Goal: Information Seeking & Learning: Learn about a topic

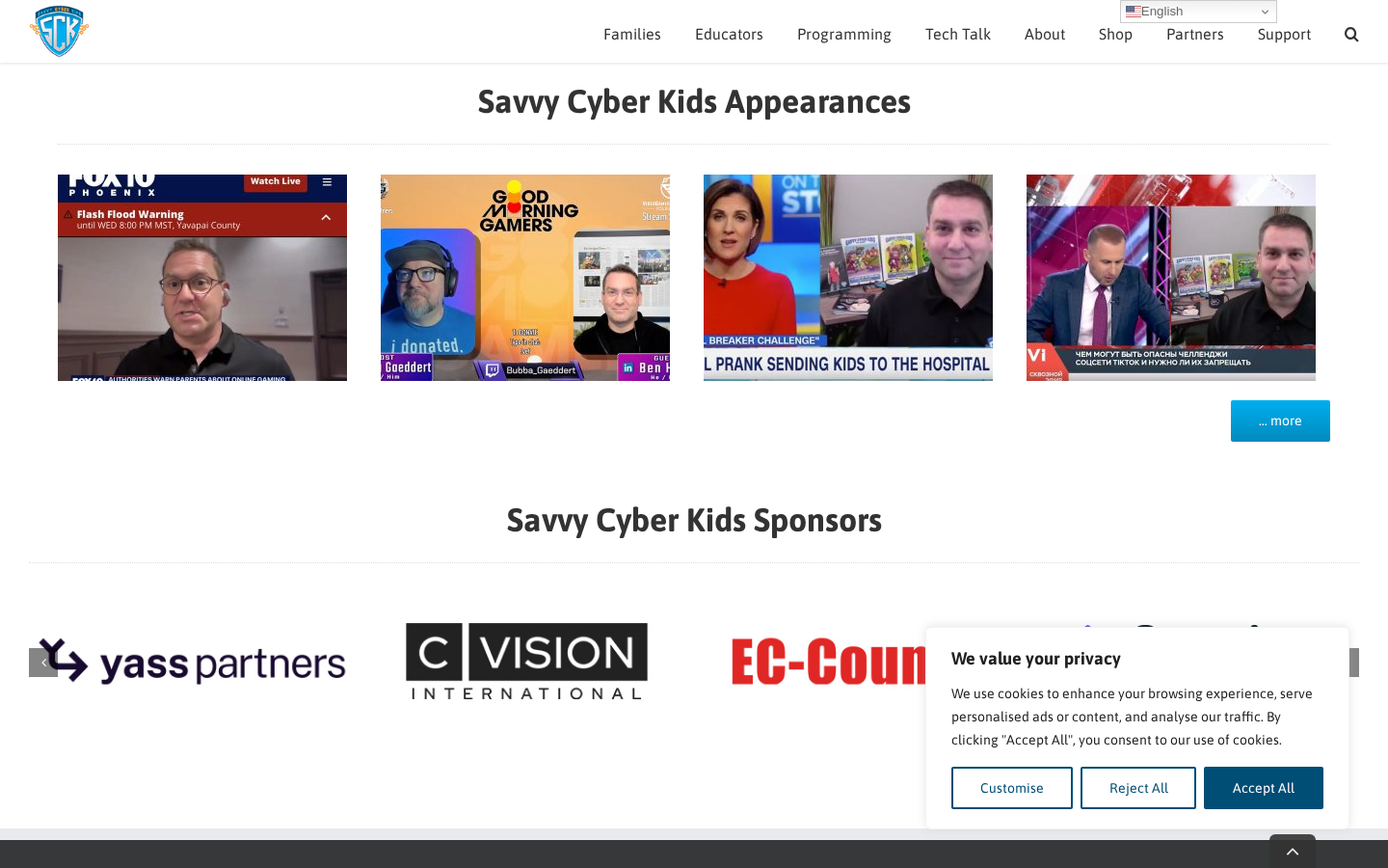
scroll to position [1750, 0]
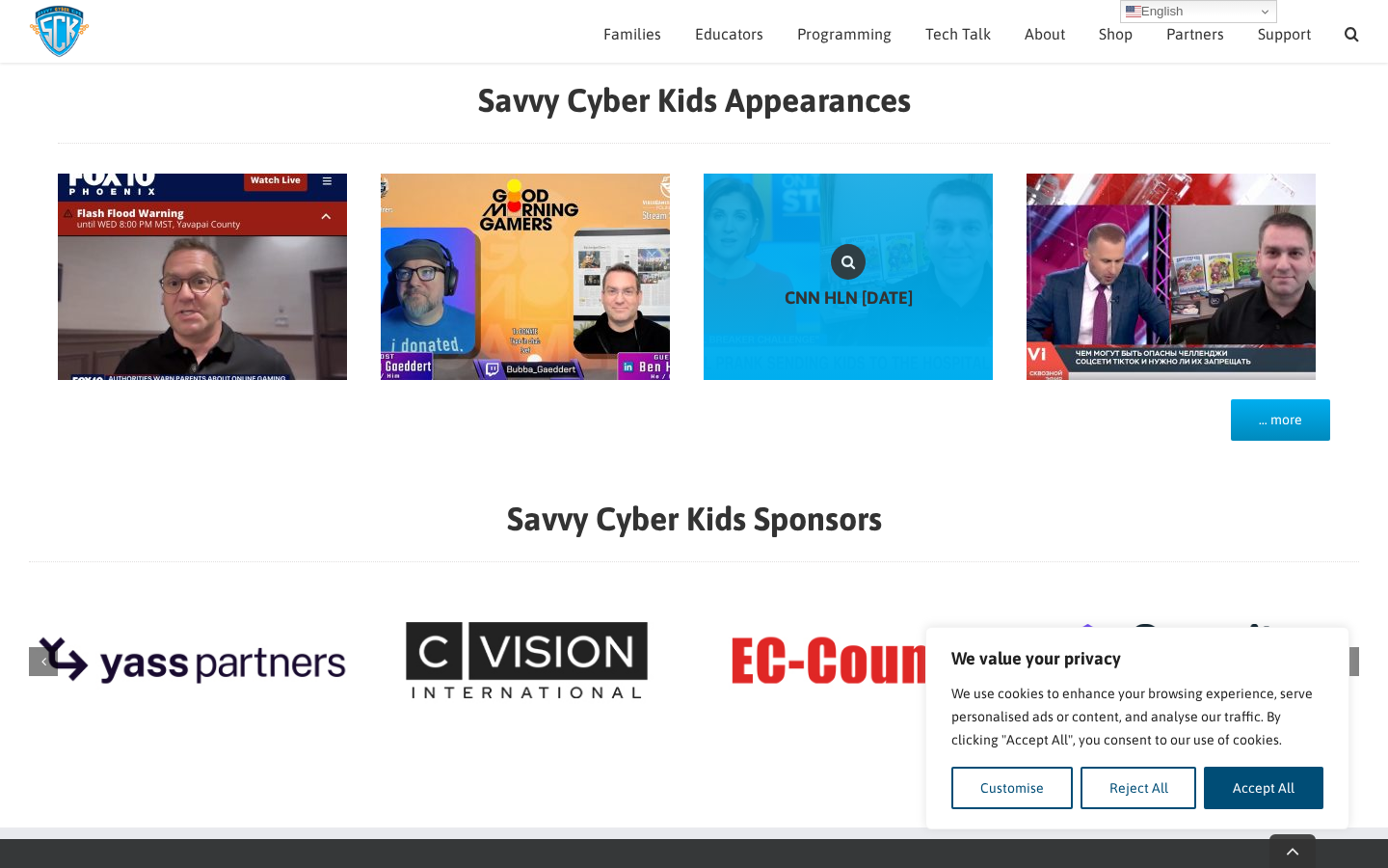
click at [892, 308] on link "CNN HLN February 2020" at bounding box center [849, 276] width 290 height 206
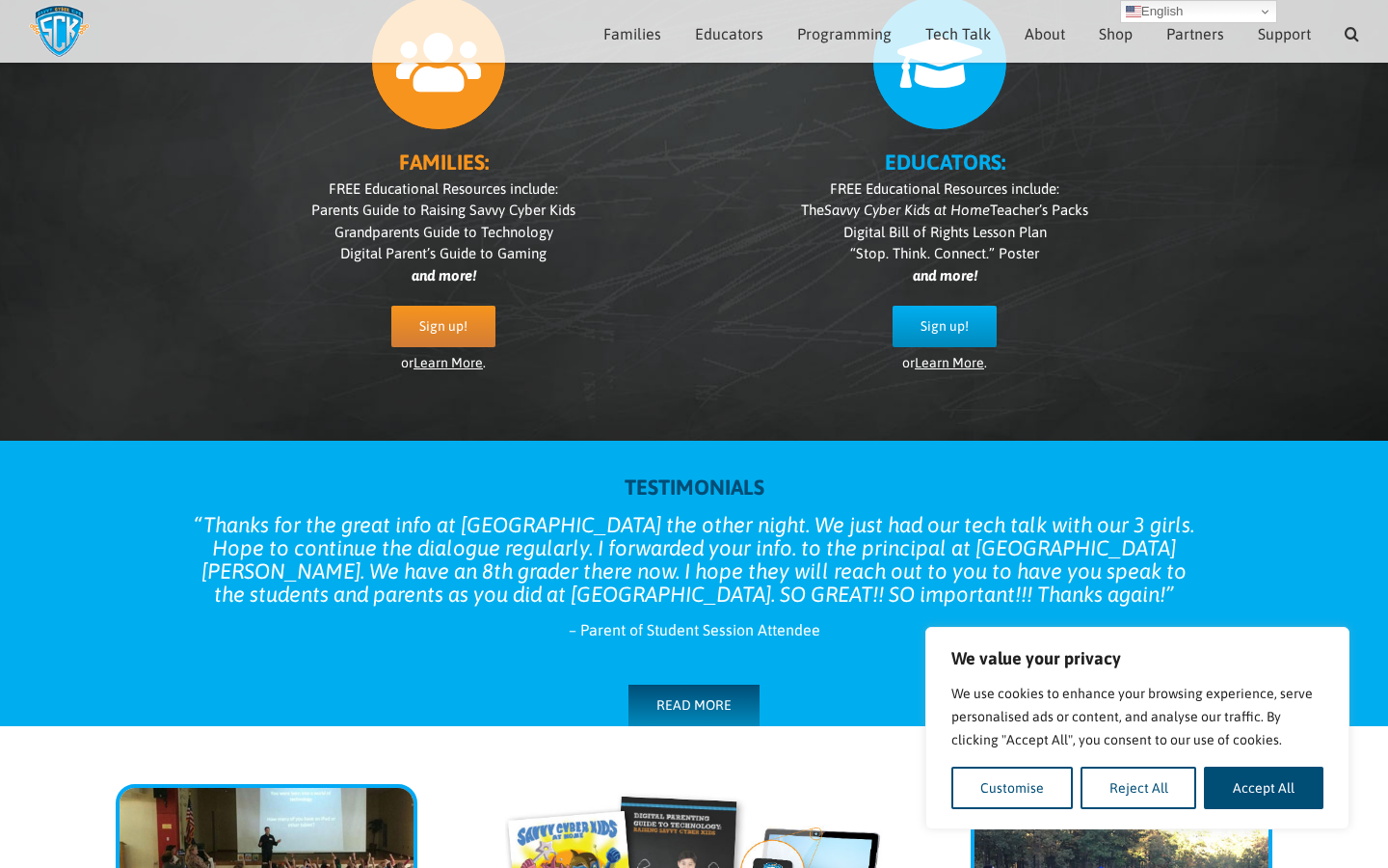
scroll to position [0, 0]
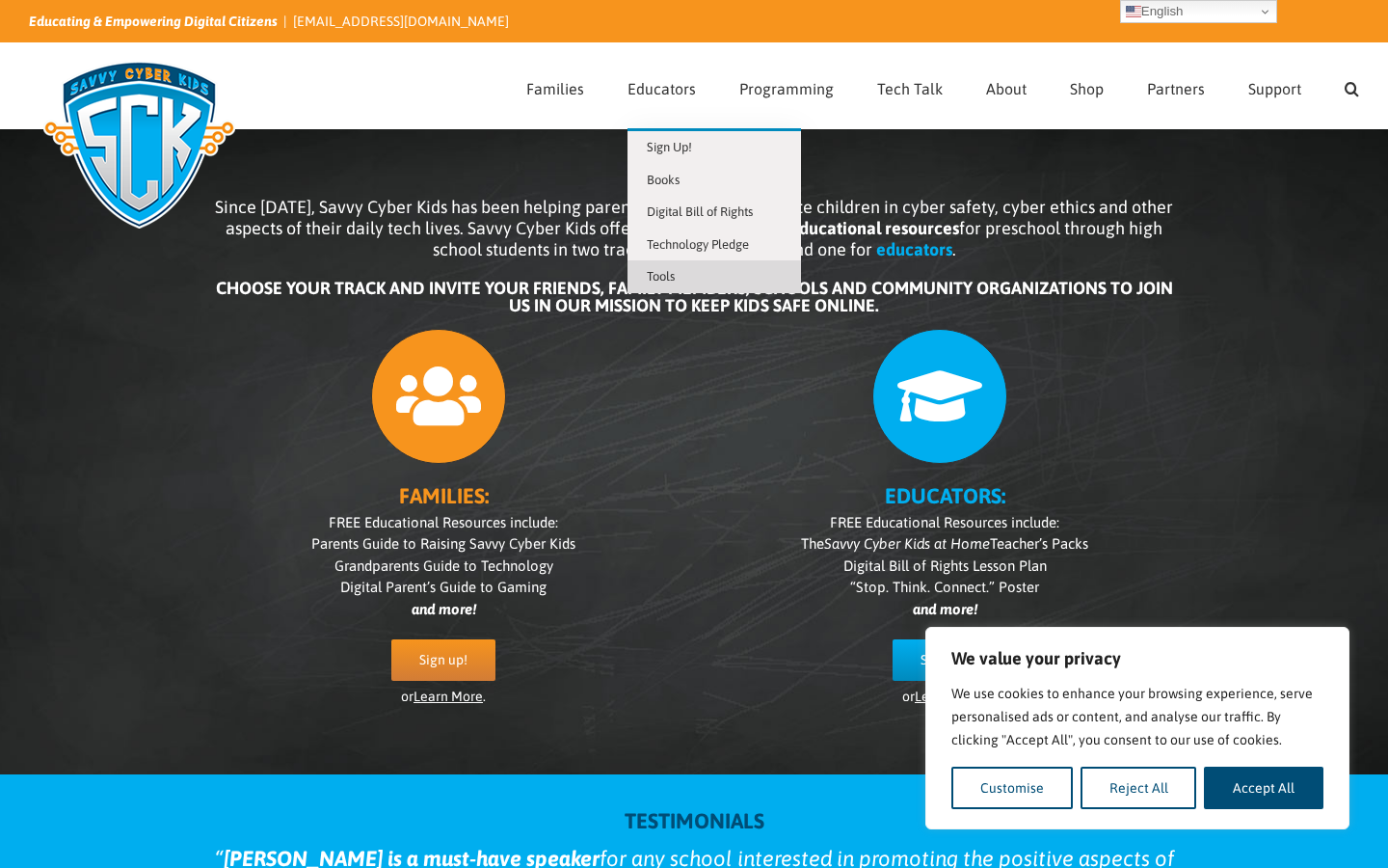
click at [675, 272] on span "Tools" at bounding box center [661, 276] width 28 height 15
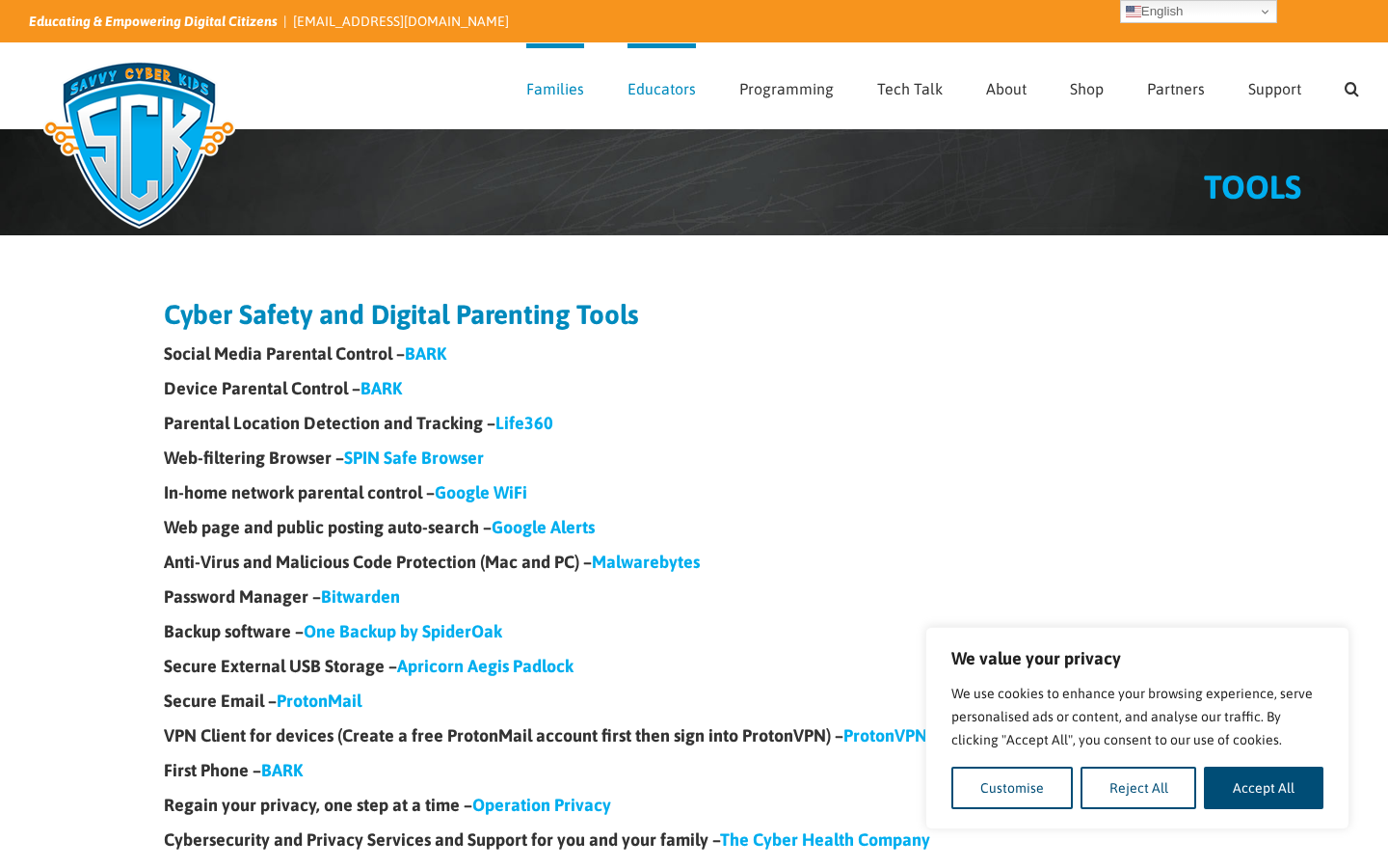
click at [393, 383] on link "BARK" at bounding box center [381, 388] width 41 height 21
click at [490, 497] on link "Google WiFi" at bounding box center [481, 492] width 93 height 21
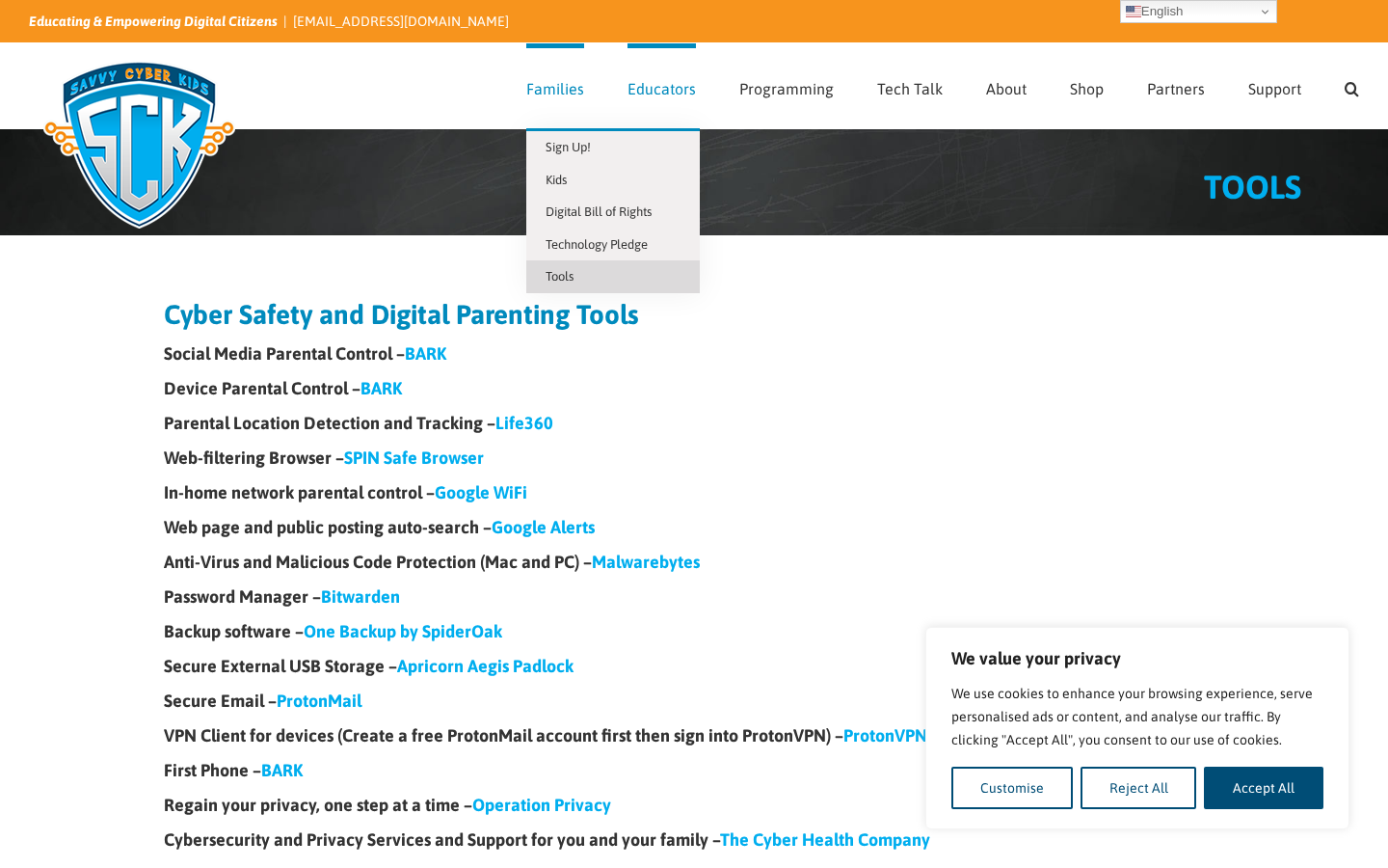
click at [564, 90] on span "Families" at bounding box center [555, 89] width 58 height 16
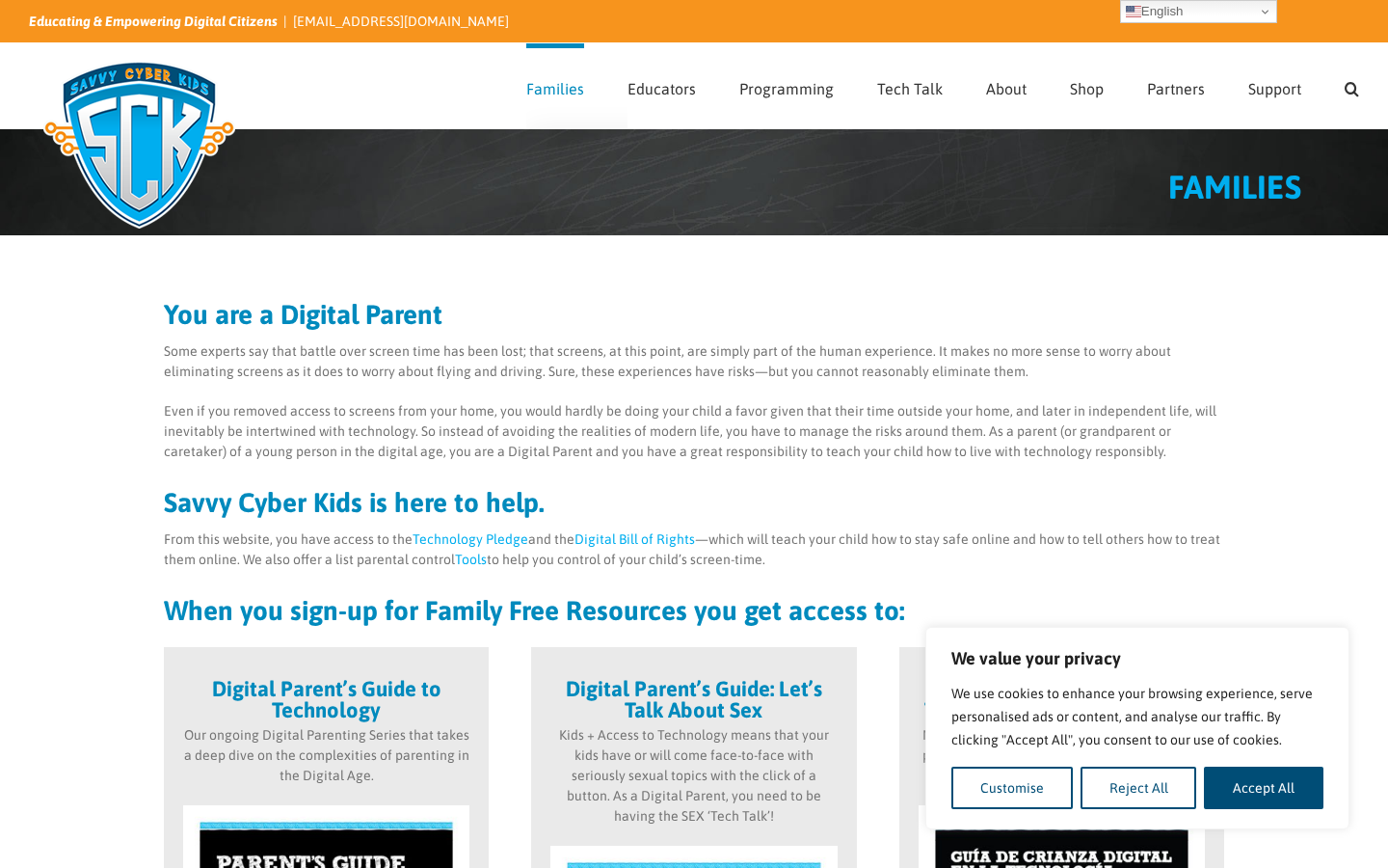
click at [564, 88] on span "Families" at bounding box center [555, 89] width 58 height 16
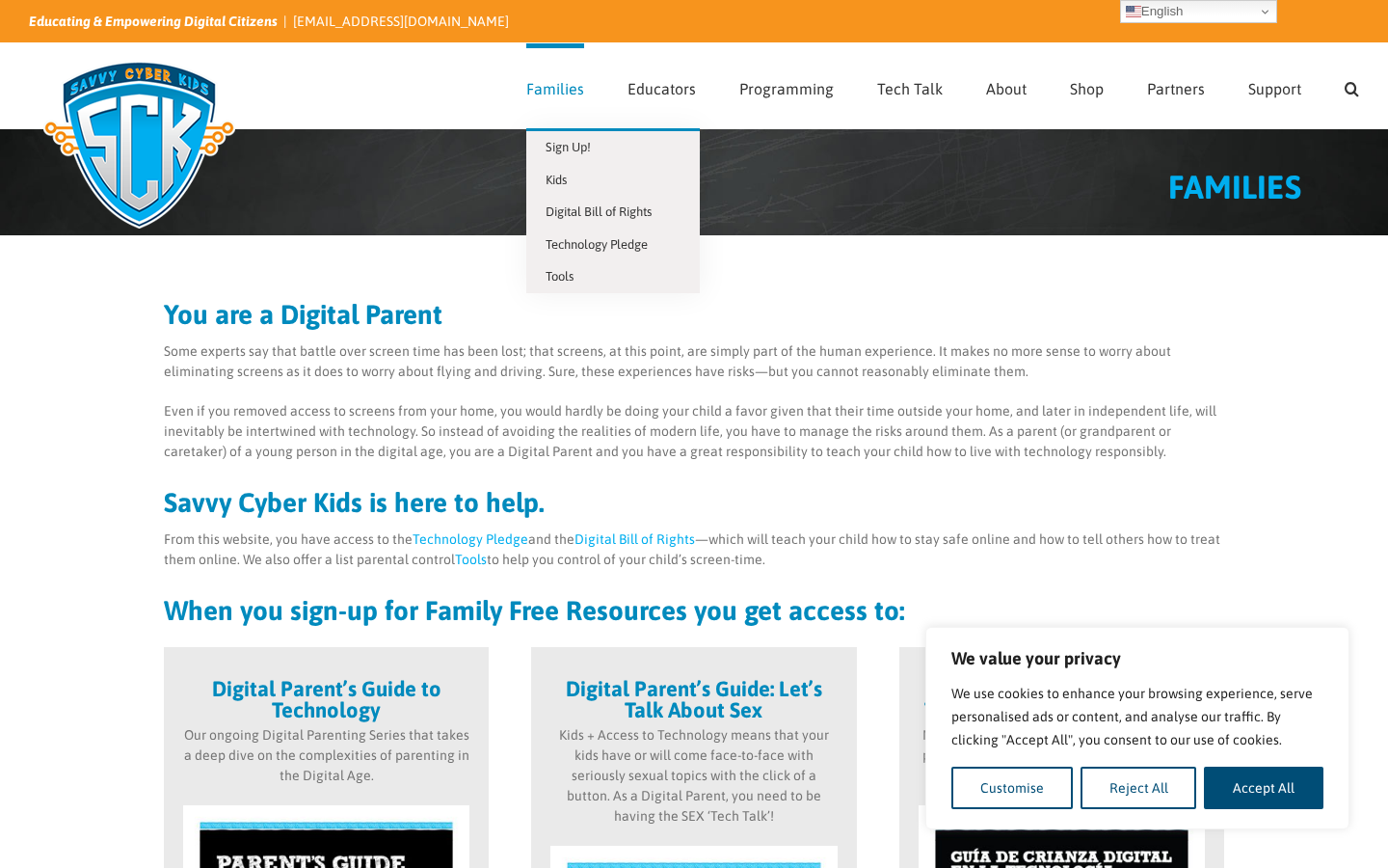
click at [563, 89] on span "Families" at bounding box center [555, 89] width 58 height 16
drag, startPoint x: 0, startPoint y: 0, endPoint x: 563, endPoint y: 177, distance: 590.2
click at [563, 177] on span "Kids" at bounding box center [557, 179] width 22 height 15
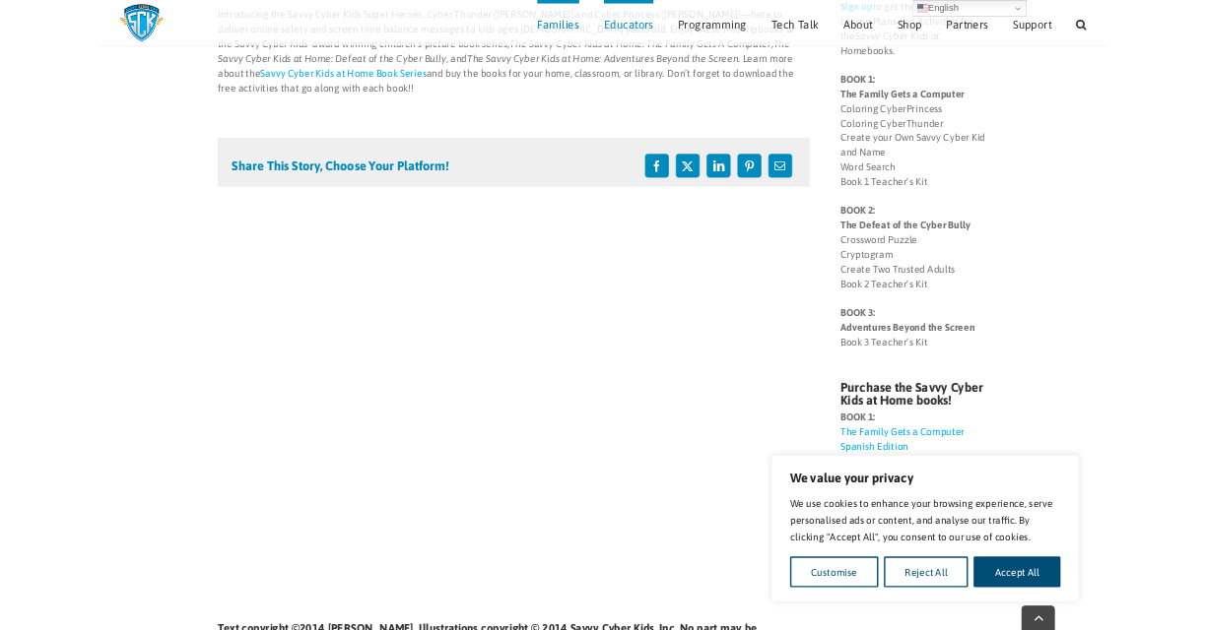
scroll to position [330, 0]
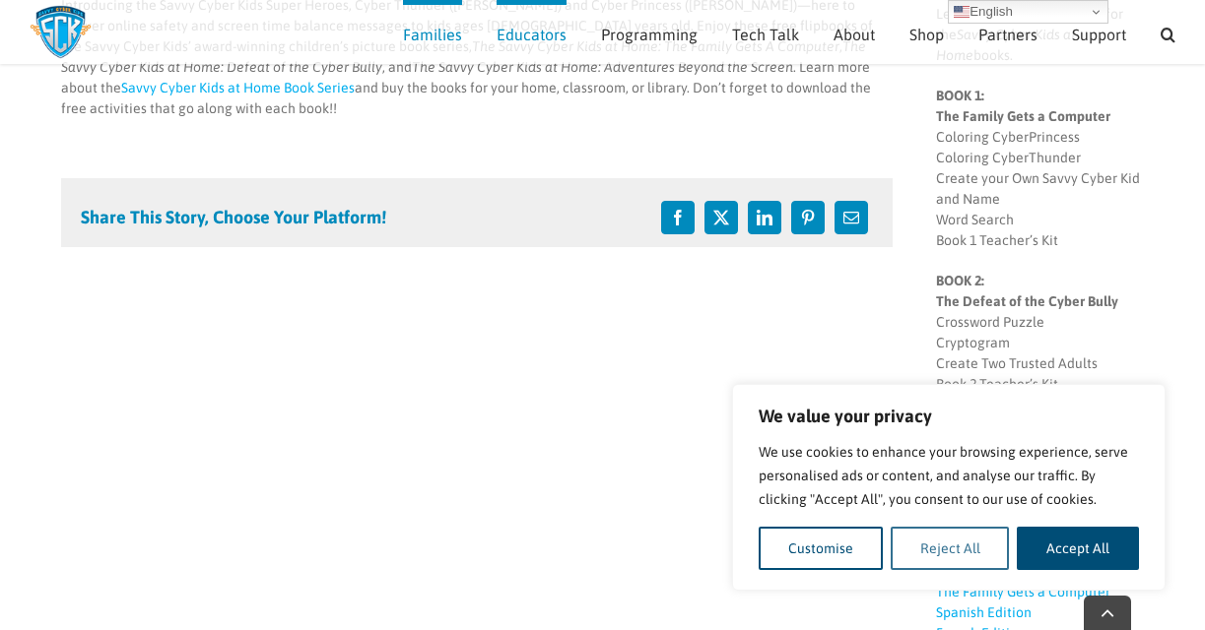
click at [953, 559] on button "Reject All" at bounding box center [949, 548] width 119 height 43
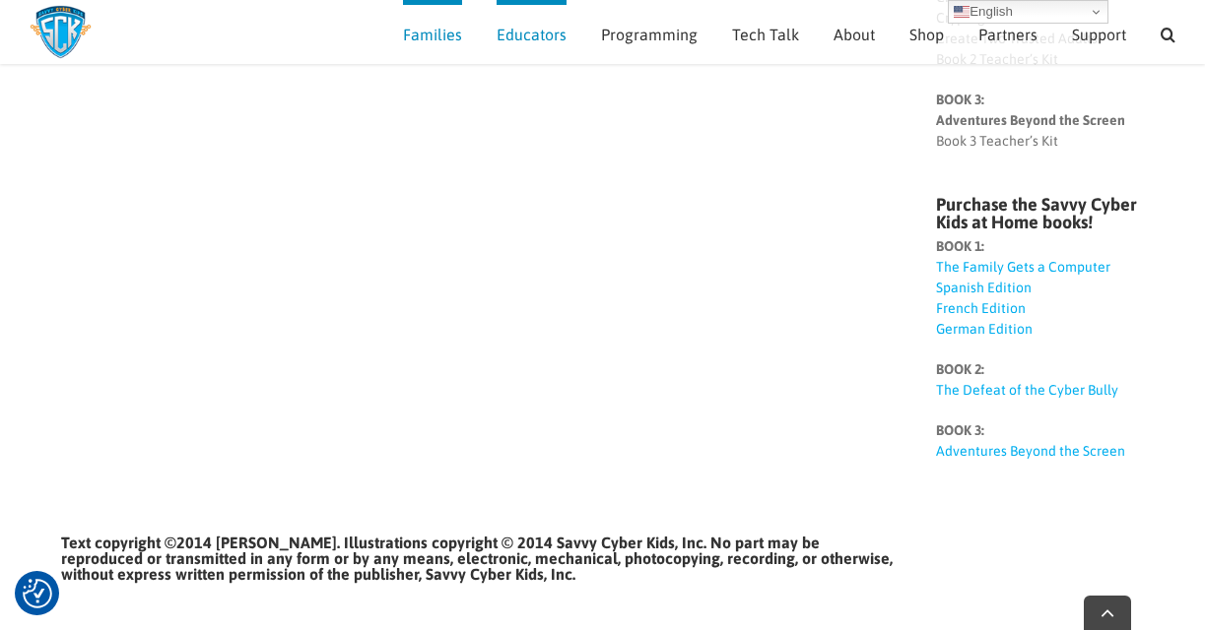
scroll to position [656, 0]
click at [973, 381] on link "The Defeat of the Cyber Bully" at bounding box center [1027, 389] width 182 height 16
